Goal: Information Seeking & Learning: Find specific fact

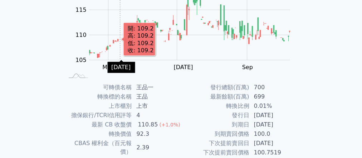
scroll to position [114, 0]
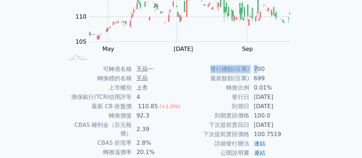
drag, startPoint x: 219, startPoint y: 69, endPoint x: 255, endPoint y: 70, distance: 35.7
click at [255, 70] on tr "發行總額(百萬) 700" at bounding box center [239, 68] width 117 height 9
click at [247, 80] on td "最新餘額(百萬)" at bounding box center [215, 78] width 68 height 9
drag, startPoint x: 260, startPoint y: 79, endPoint x: 266, endPoint y: 78, distance: 6.5
click at [266, 78] on td "699" at bounding box center [273, 78] width 49 height 9
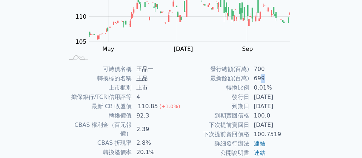
scroll to position [143, 0]
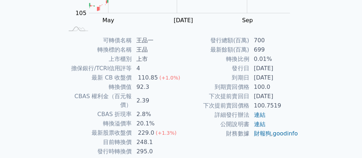
click at [248, 80] on td "到期日" at bounding box center [215, 77] width 68 height 9
drag, startPoint x: 130, startPoint y: 89, endPoint x: 151, endPoint y: 86, distance: 21.0
click at [151, 86] on tr "轉換價值 92.3" at bounding box center [122, 86] width 117 height 9
drag, startPoint x: 138, startPoint y: 98, endPoint x: 144, endPoint y: 96, distance: 6.2
click at [144, 96] on td "2.39" at bounding box center [156, 100] width 49 height 18
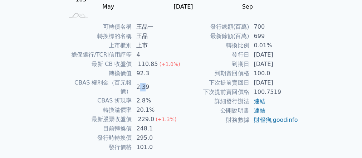
scroll to position [172, 0]
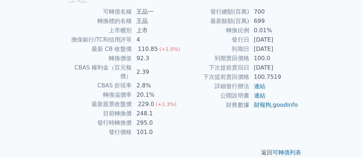
click at [136, 90] on td "20.1%" at bounding box center [156, 94] width 49 height 9
drag, startPoint x: 134, startPoint y: 77, endPoint x: 140, endPoint y: 77, distance: 6.4
click at [140, 81] on td "2.8%" at bounding box center [156, 85] width 49 height 9
drag, startPoint x: 147, startPoint y: 90, endPoint x: 159, endPoint y: 90, distance: 12.2
click at [159, 90] on tr "轉換溢價率 20.1%" at bounding box center [122, 94] width 117 height 9
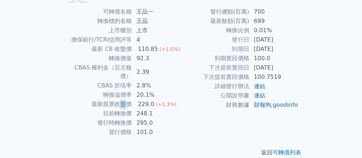
click at [124, 99] on td "最新股票收盤價" at bounding box center [98, 103] width 68 height 9
click at [142, 100] on div "229.0" at bounding box center [145, 104] width 19 height 9
drag, startPoint x: 129, startPoint y: 106, endPoint x: 152, endPoint y: 105, distance: 23.2
click at [152, 109] on tr "目前轉換價 248.1" at bounding box center [122, 113] width 117 height 9
drag, startPoint x: 108, startPoint y: 113, endPoint x: 173, endPoint y: 117, distance: 65.5
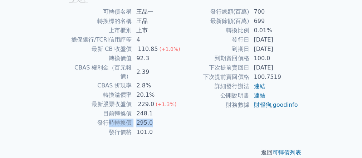
click at [173, 118] on tr "發行時轉換價 295.0" at bounding box center [122, 122] width 117 height 9
click at [138, 127] on td "101.0" at bounding box center [156, 131] width 49 height 9
drag, startPoint x: 136, startPoint y: 104, endPoint x: 147, endPoint y: 105, distance: 10.8
click at [147, 109] on td "248.1" at bounding box center [156, 113] width 49 height 9
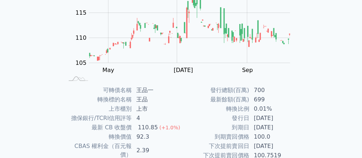
scroll to position [59, 0]
